Goal: Task Accomplishment & Management: Manage account settings

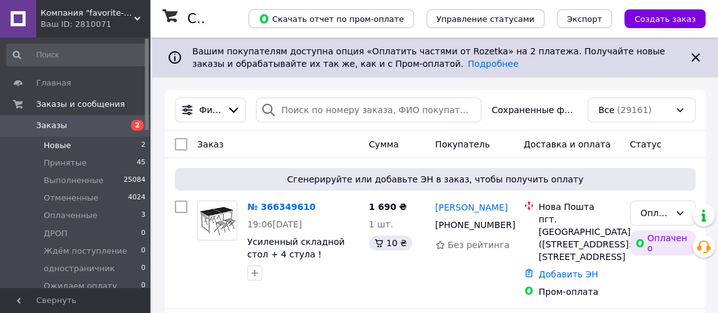
click at [60, 141] on span "Новые" at bounding box center [57, 145] width 27 height 11
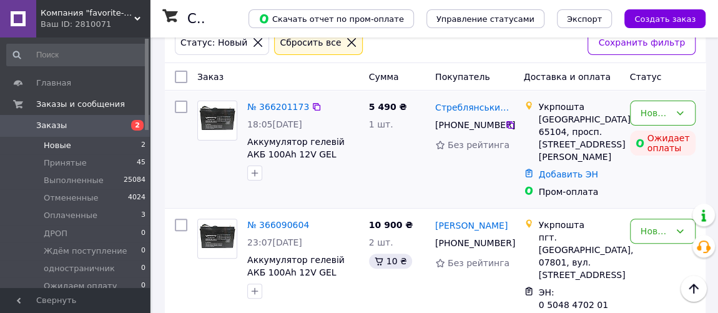
scroll to position [93, 0]
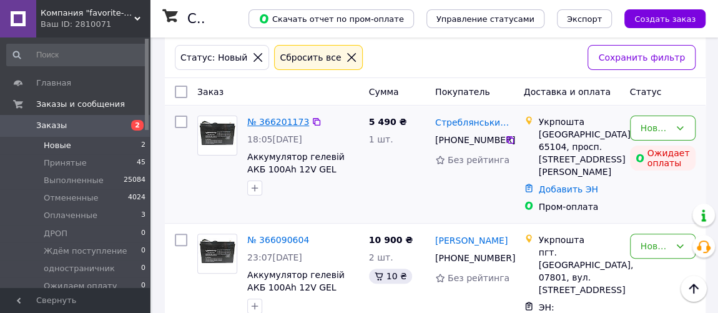
click at [288, 122] on link "№ 366201173" at bounding box center [278, 122] width 62 height 10
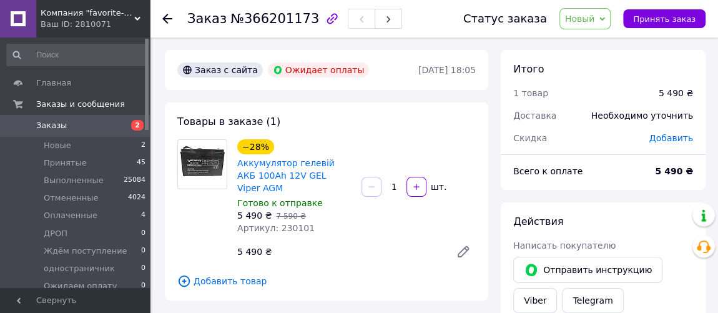
click at [587, 19] on span "Новый" at bounding box center [580, 19] width 30 height 10
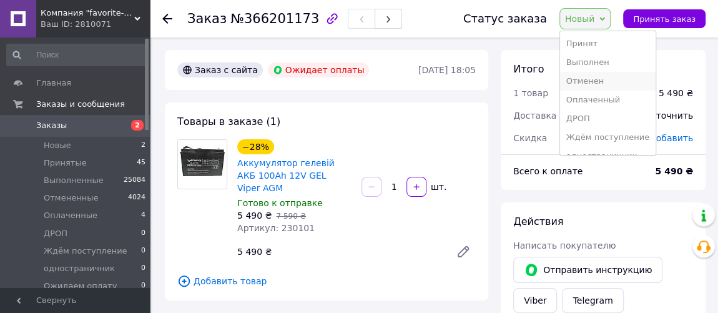
click at [609, 79] on li "Отменен" at bounding box center [608, 81] width 96 height 19
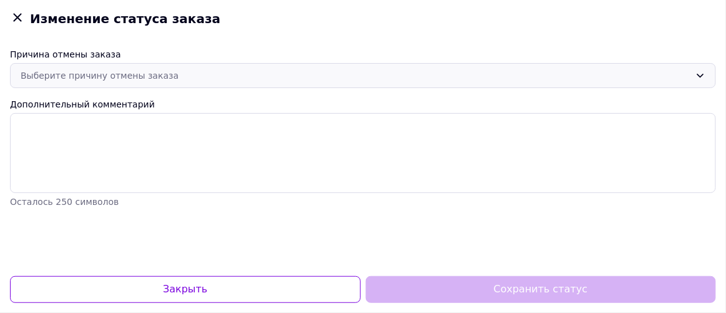
click at [136, 75] on div "Выберите причину отмены заказа" at bounding box center [356, 76] width 670 height 14
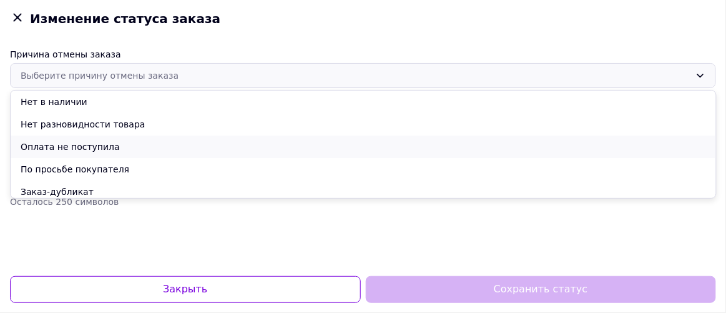
click at [95, 144] on li "Оплата не поступила" at bounding box center [363, 146] width 705 height 22
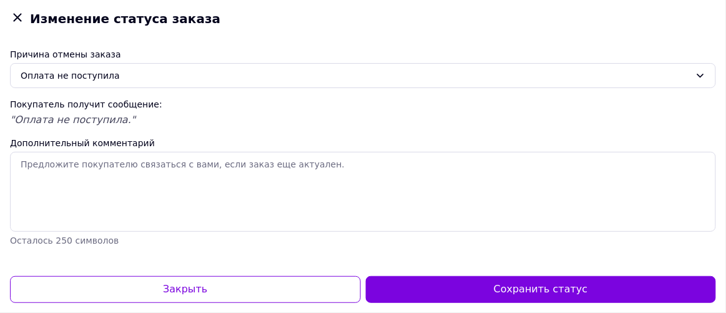
drag, startPoint x: 472, startPoint y: 290, endPoint x: 389, endPoint y: 221, distance: 108.2
click at [472, 289] on button "Сохранить статус" at bounding box center [541, 289] width 351 height 27
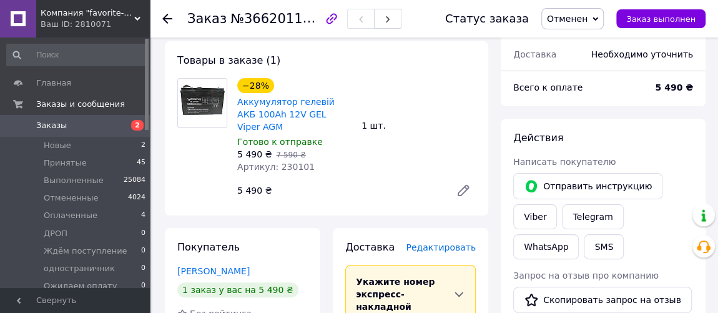
scroll to position [113, 0]
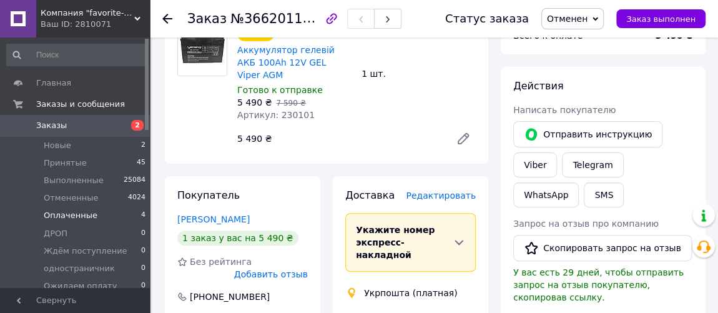
click at [64, 218] on span "Оплаченные" at bounding box center [71, 215] width 54 height 11
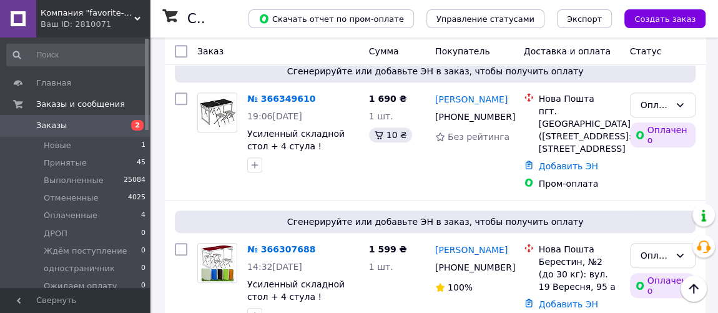
scroll to position [623, 0]
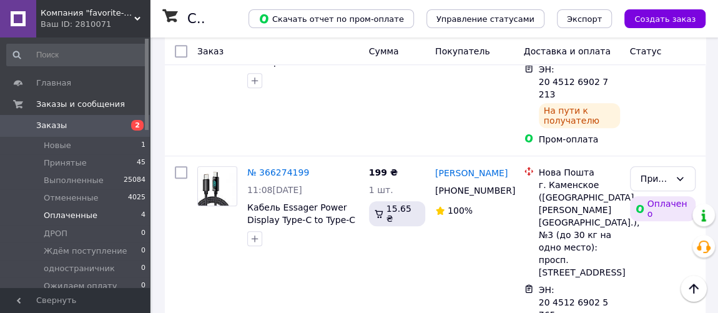
click at [59, 216] on span "Оплаченные" at bounding box center [71, 215] width 54 height 11
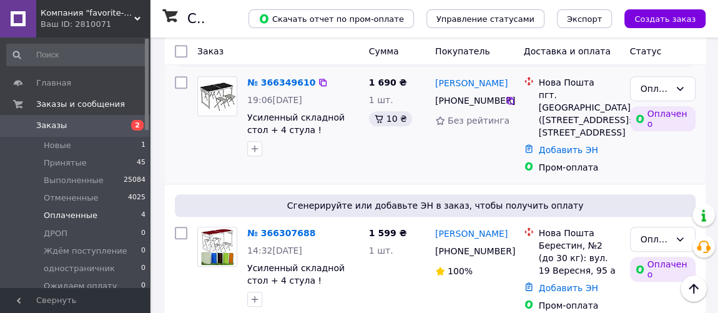
scroll to position [505, 0]
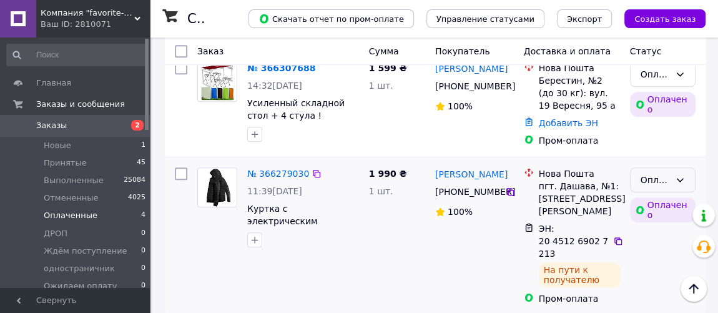
click at [686, 177] on div "Оплаченный" at bounding box center [663, 179] width 66 height 25
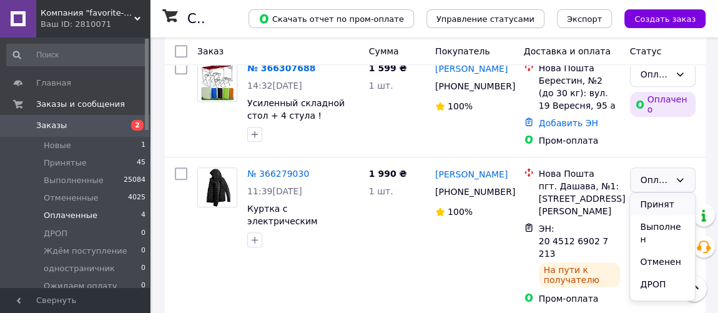
click at [662, 207] on li "Принят" at bounding box center [662, 204] width 64 height 22
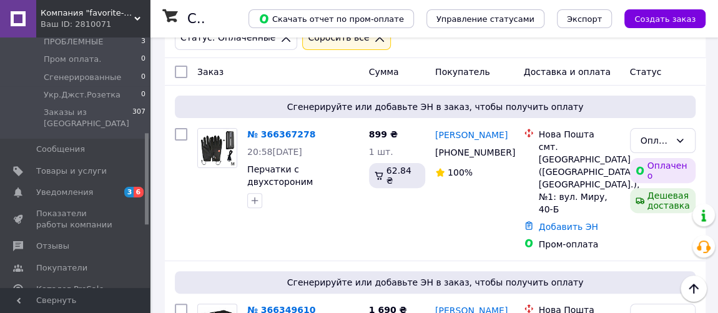
scroll to position [283, 0]
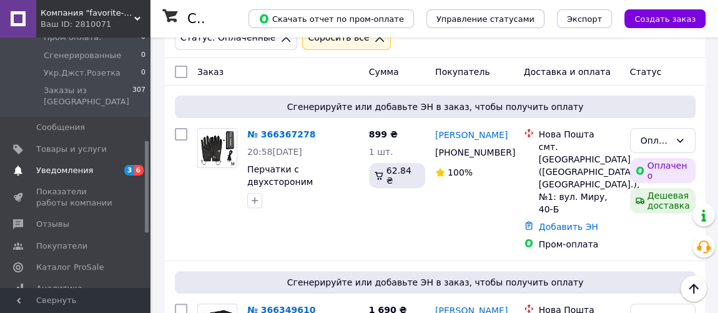
click at [66, 165] on span "Уведомления" at bounding box center [64, 170] width 57 height 11
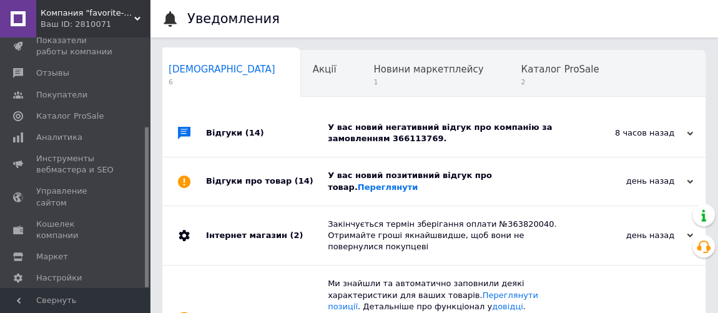
scroll to position [0, 6]
click at [57, 67] on span "Отзывы" at bounding box center [52, 72] width 33 height 11
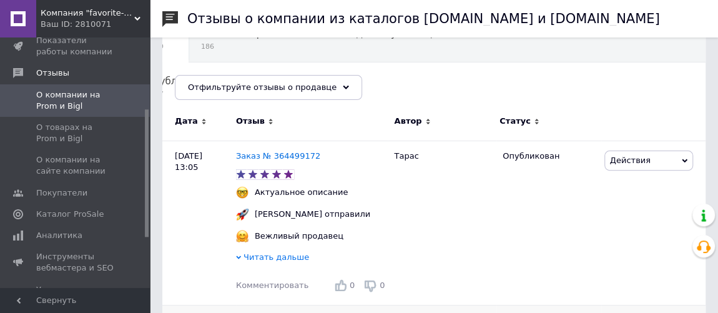
scroll to position [113, 0]
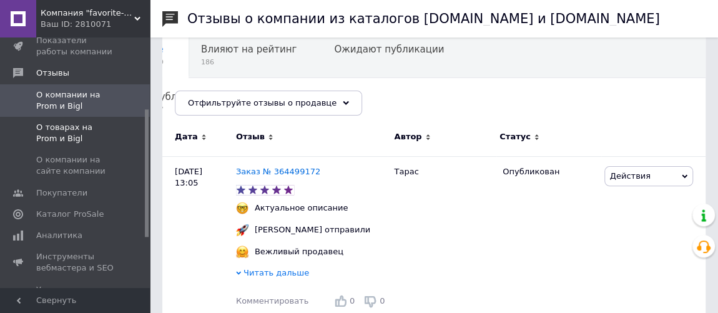
click at [91, 129] on span "О товарах на Prom и Bigl" at bounding box center [75, 133] width 79 height 22
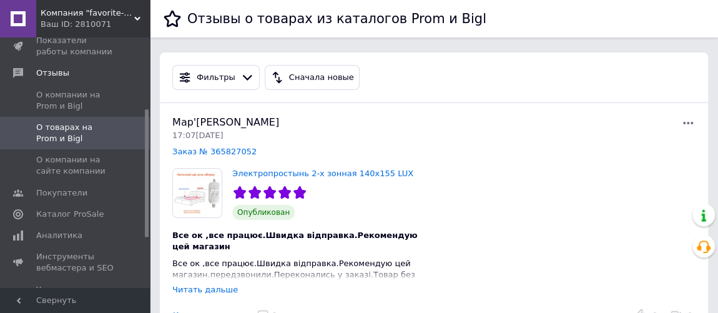
scroll to position [56, 0]
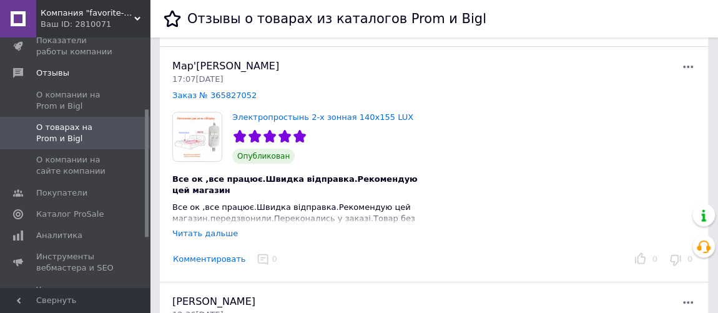
click at [216, 232] on div "Читать дальше" at bounding box center [205, 232] width 66 height 9
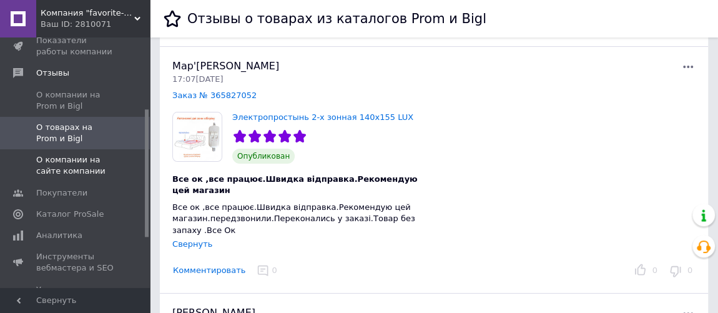
click at [81, 154] on span "О компании на сайте компании" at bounding box center [75, 165] width 79 height 22
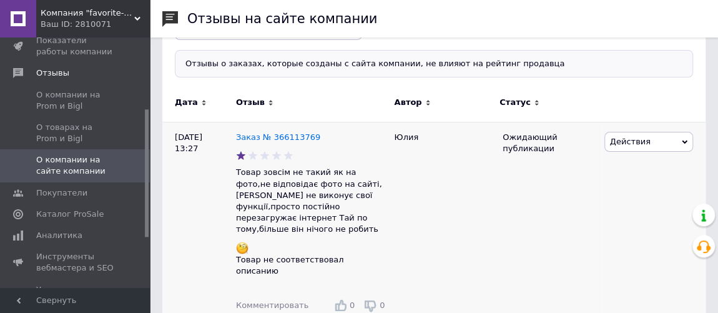
scroll to position [113, 0]
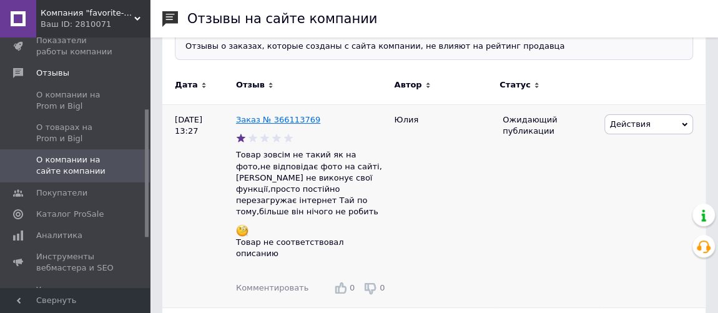
click at [288, 115] on link "Заказ № 366113769" at bounding box center [278, 119] width 84 height 9
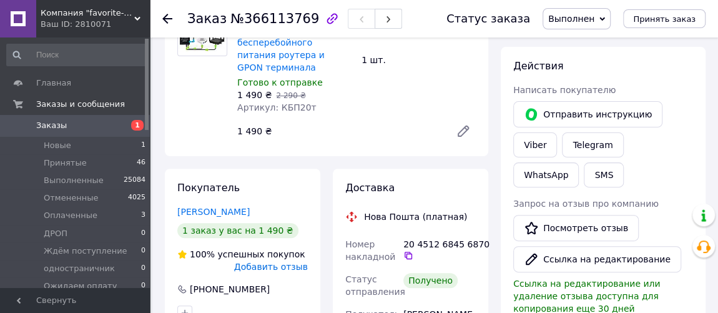
scroll to position [170, 0]
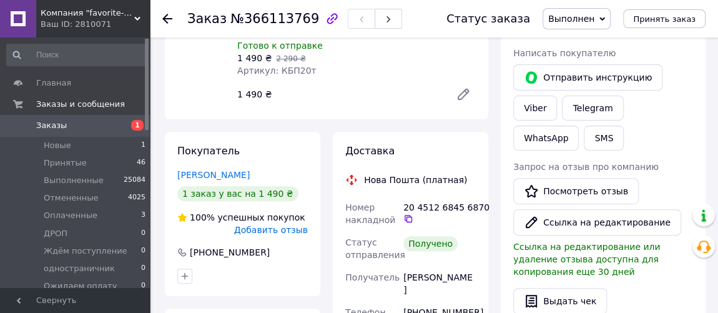
click at [167, 21] on icon at bounding box center [167, 19] width 10 height 10
